Goal: Transaction & Acquisition: Register for event/course

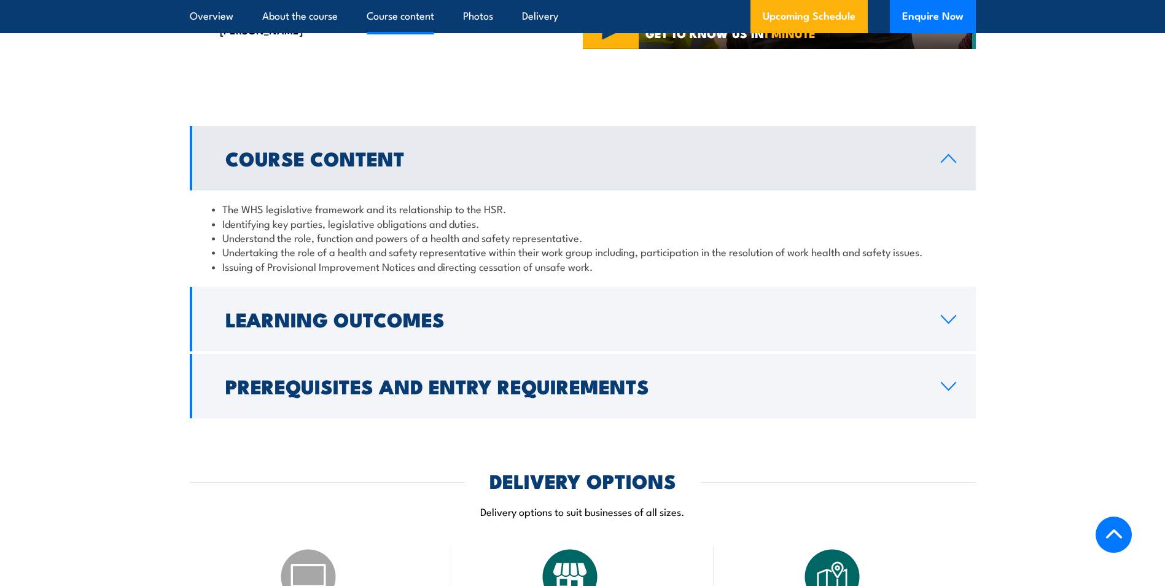
scroll to position [1351, 0]
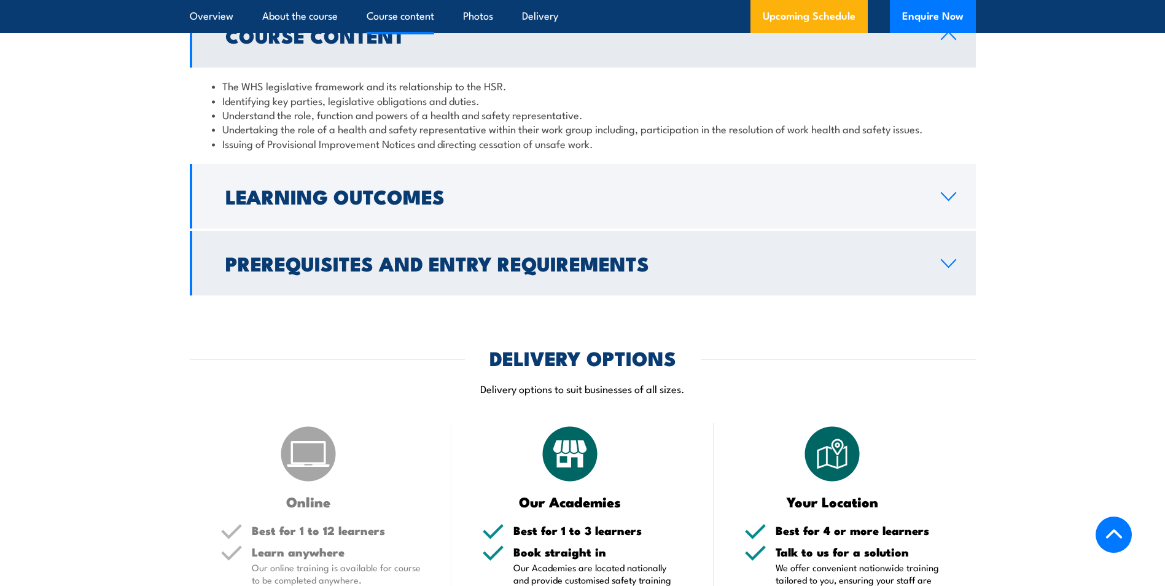
click at [950, 268] on icon at bounding box center [948, 264] width 17 height 10
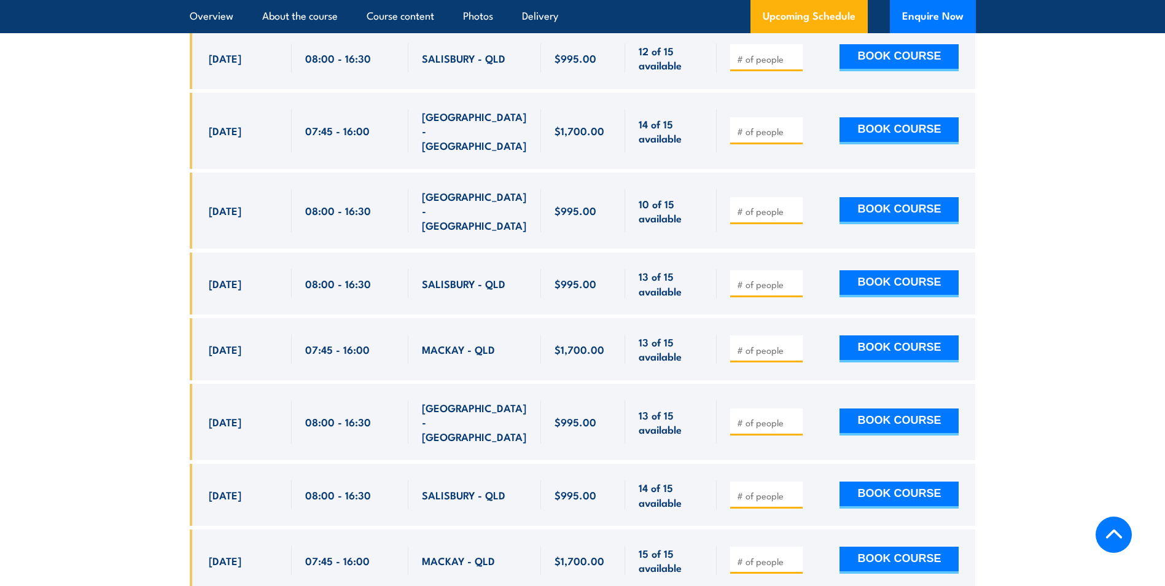
scroll to position [3010, 0]
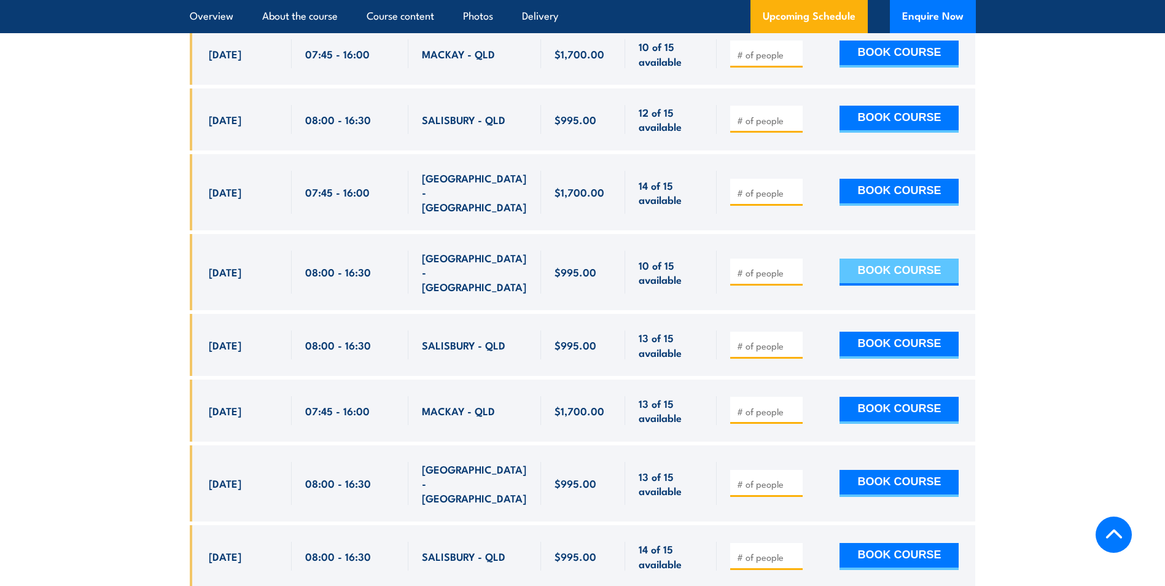
click at [920, 259] on button "BOOK COURSE" at bounding box center [899, 272] width 119 height 27
click at [940, 259] on button "BOOK COURSE" at bounding box center [899, 272] width 119 height 27
type input "1"
click at [796, 267] on input "1" at bounding box center [767, 273] width 61 height 12
click at [851, 259] on button "BOOK COURSE" at bounding box center [899, 272] width 119 height 27
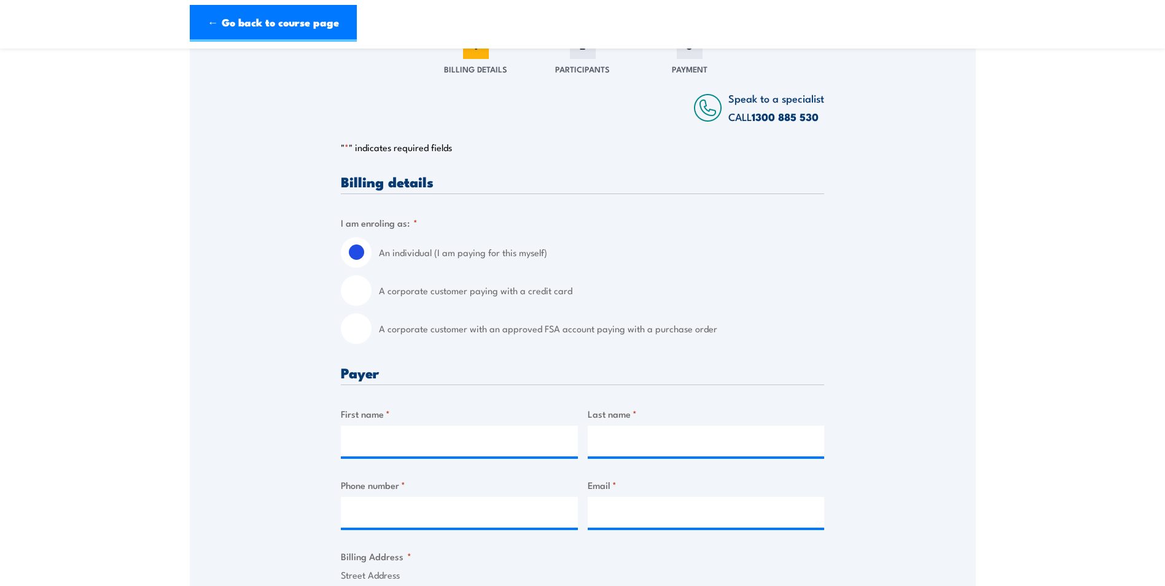
scroll to position [676, 0]
